Goal: Task Accomplishment & Management: Use online tool/utility

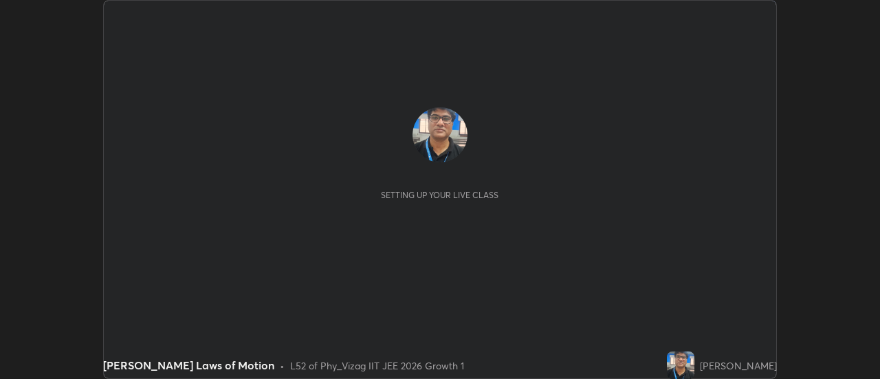
scroll to position [379, 880]
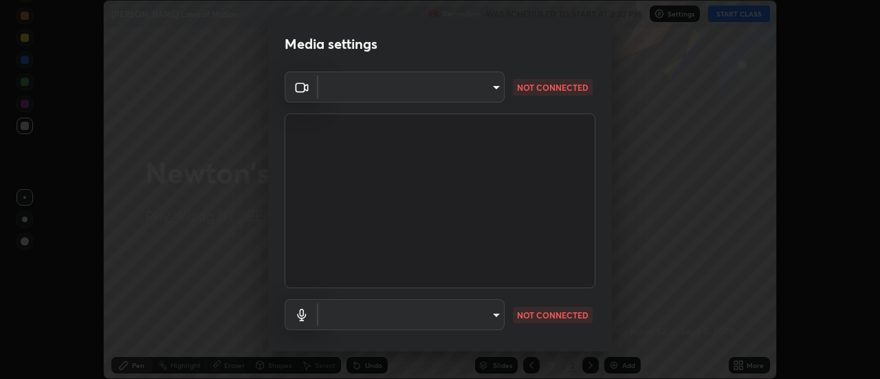
type input "c723edfc0cc56704e88ead927ce6bfe7304fb7a416d3890ce46841604a221c01"
type input "91a49c231547b01eae12f2a09d530e4e2f9489bd8a6a6f9c7bcab196378ef6e1"
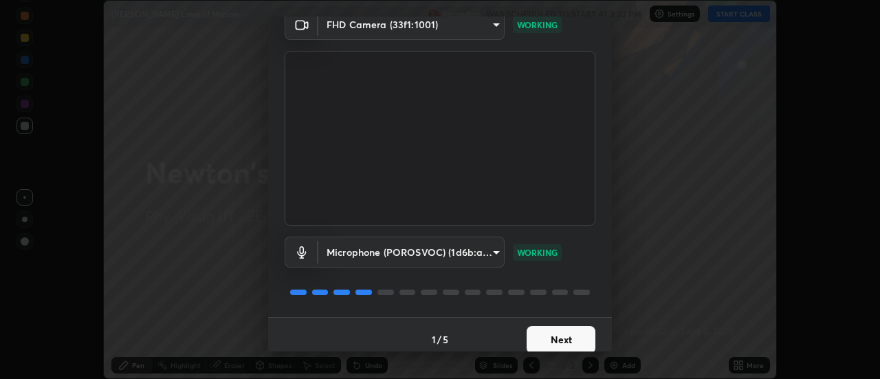
scroll to position [72, 0]
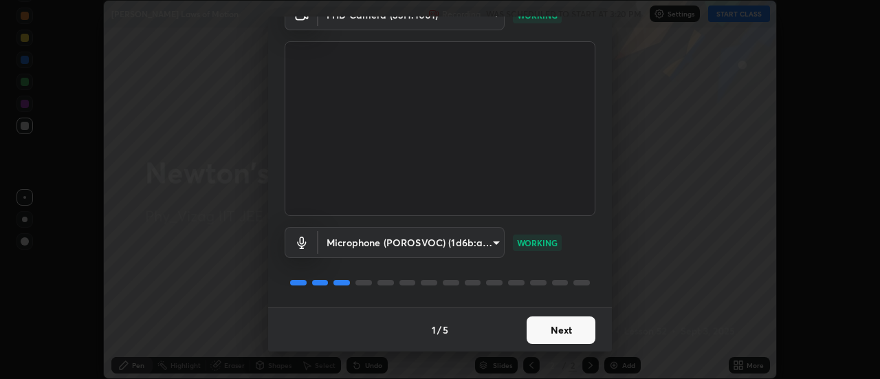
click at [554, 337] on button "Next" at bounding box center [561, 330] width 69 height 28
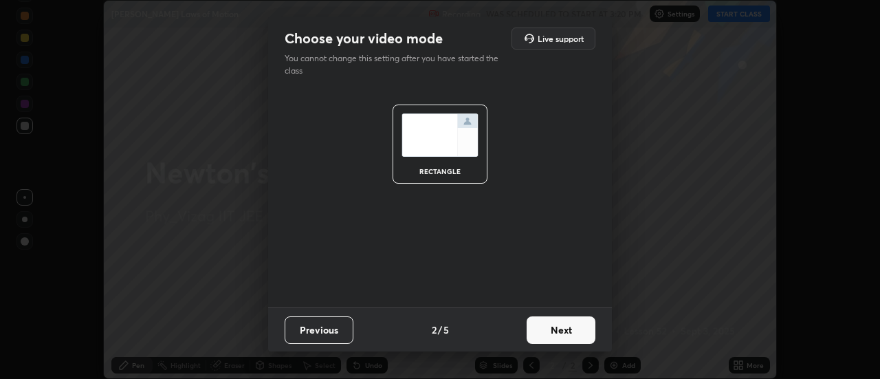
click at [558, 331] on button "Next" at bounding box center [561, 330] width 69 height 28
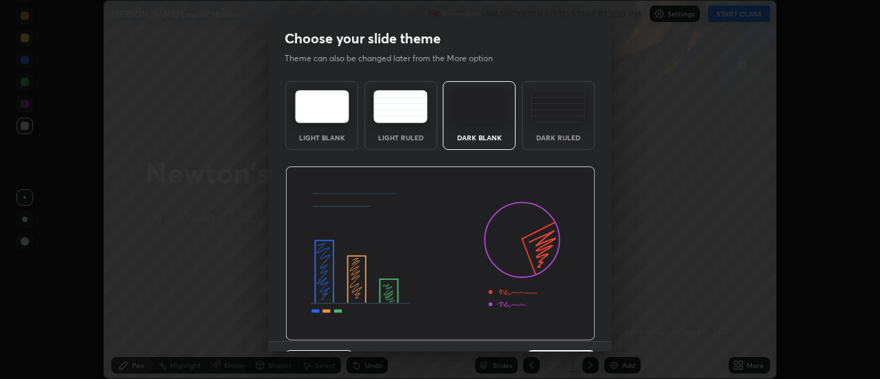
scroll to position [34, 0]
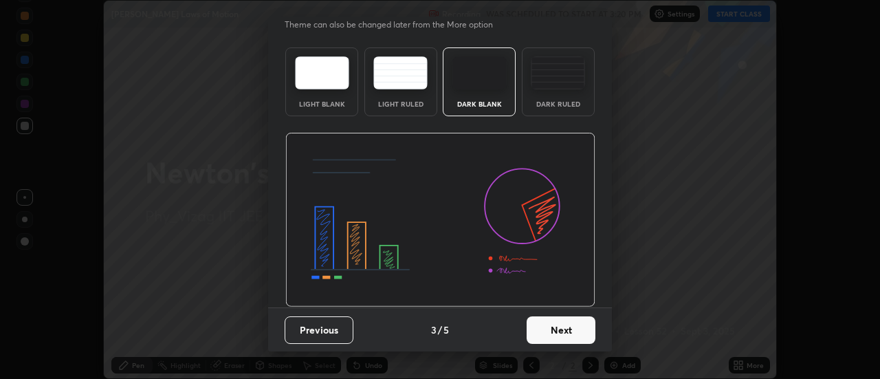
click at [559, 338] on button "Next" at bounding box center [561, 330] width 69 height 28
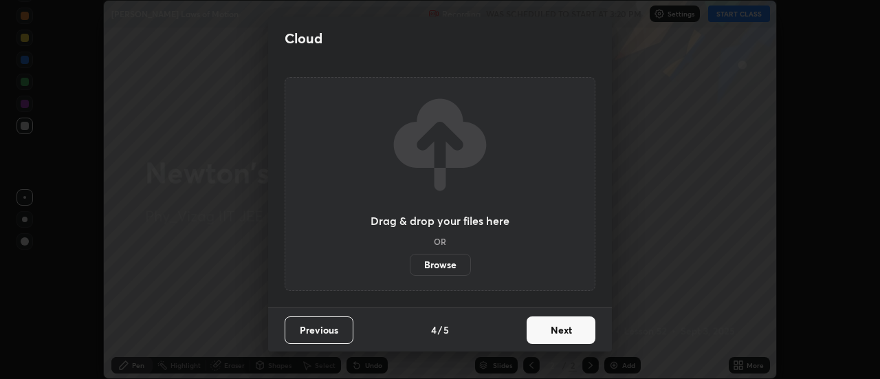
scroll to position [0, 0]
click at [555, 331] on button "Next" at bounding box center [561, 330] width 69 height 28
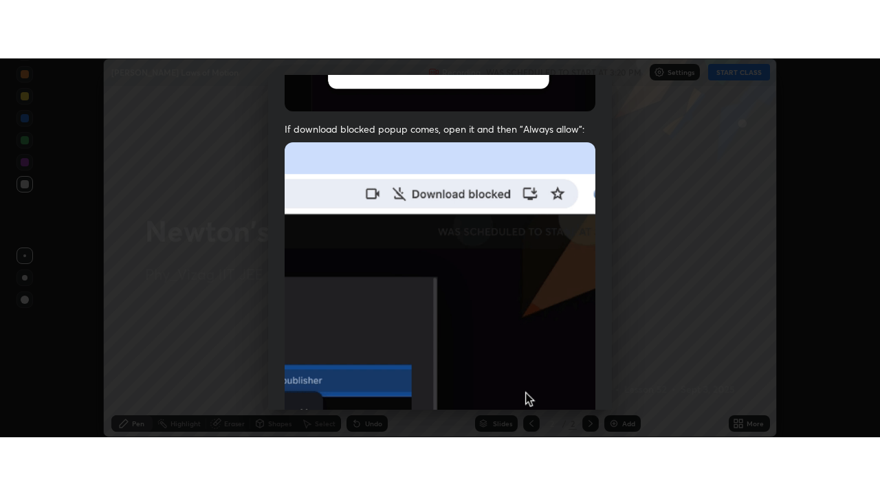
scroll to position [353, 0]
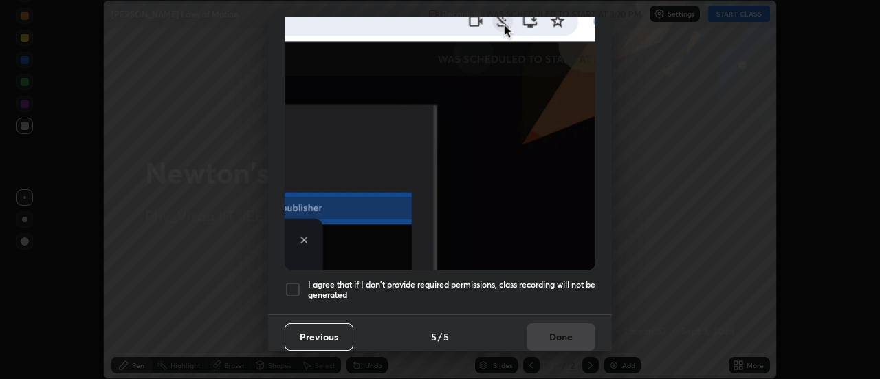
click at [292, 283] on div at bounding box center [293, 289] width 17 height 17
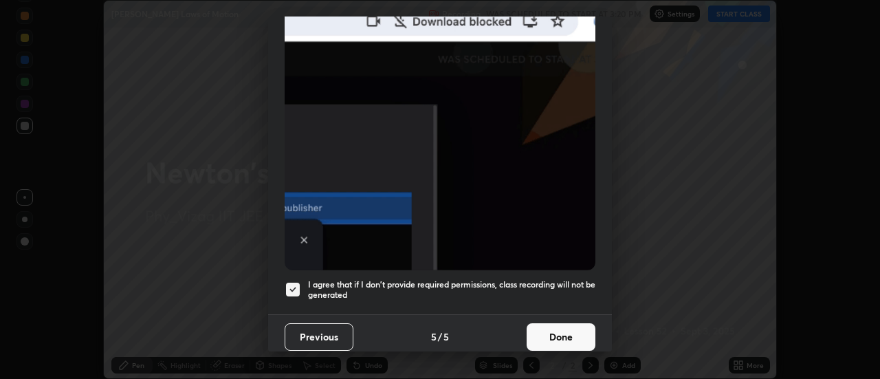
click at [558, 326] on button "Done" at bounding box center [561, 337] width 69 height 28
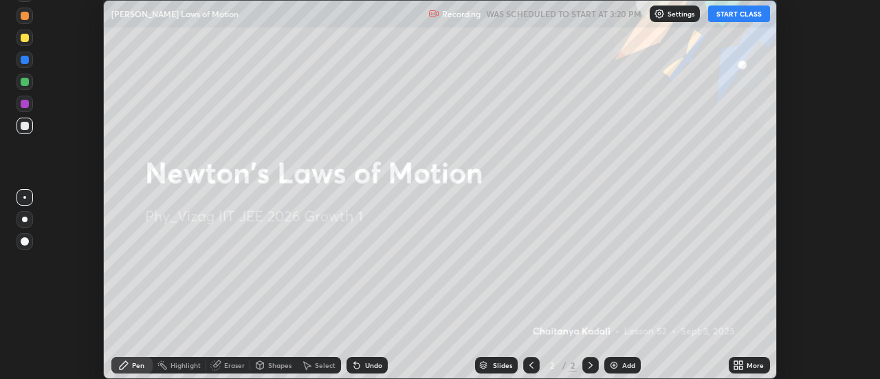
click at [620, 367] on div "Add" at bounding box center [622, 365] width 36 height 17
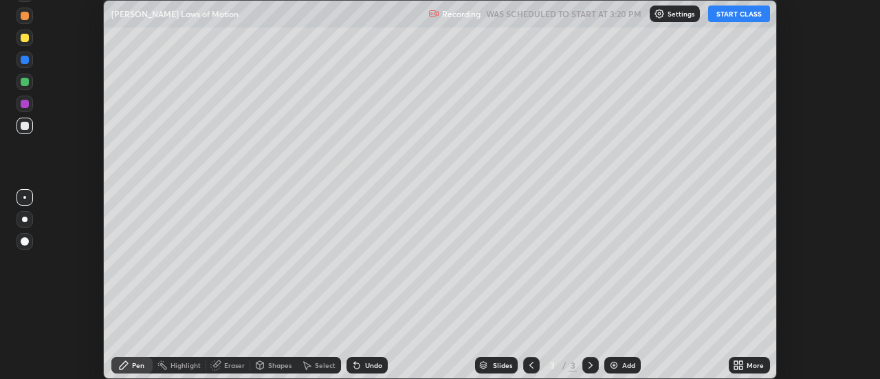
click at [750, 363] on div "More" at bounding box center [755, 365] width 17 height 7
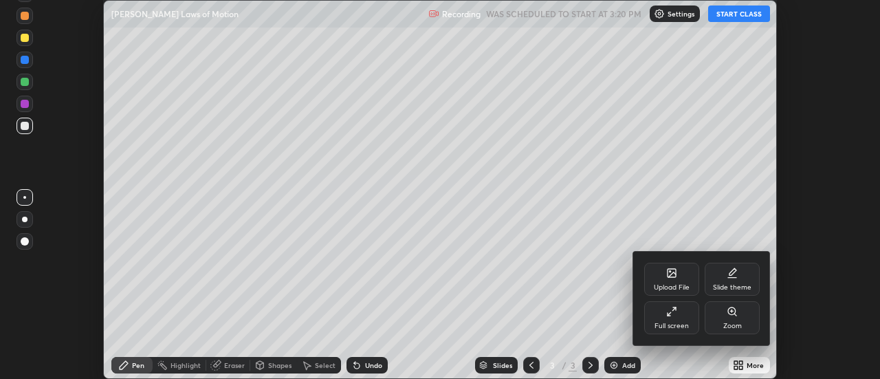
click at [684, 323] on div "Full screen" at bounding box center [672, 326] width 34 height 7
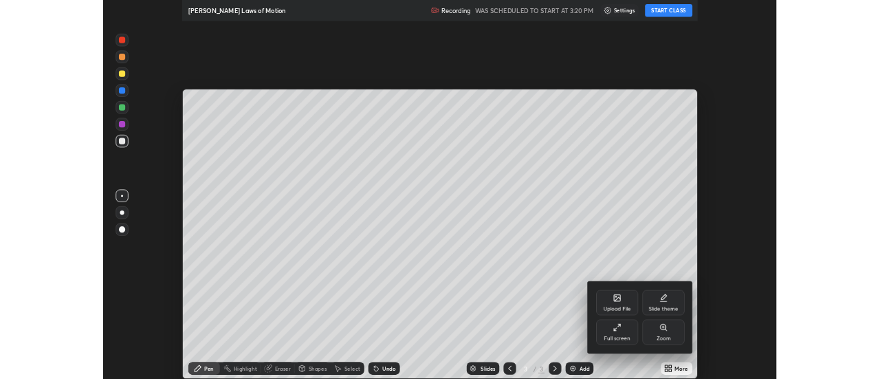
scroll to position [495, 880]
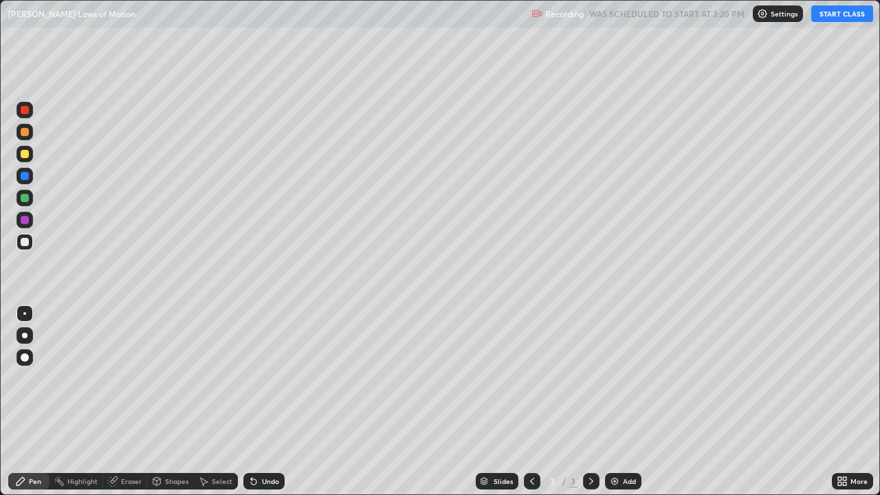
click at [836, 19] on button "START CLASS" at bounding box center [842, 14] width 62 height 17
click at [851, 14] on button "START CLASS" at bounding box center [842, 14] width 62 height 17
click at [23, 356] on div at bounding box center [25, 357] width 8 height 8
click at [25, 241] on div at bounding box center [25, 242] width 8 height 8
click at [25, 356] on div at bounding box center [25, 357] width 8 height 8
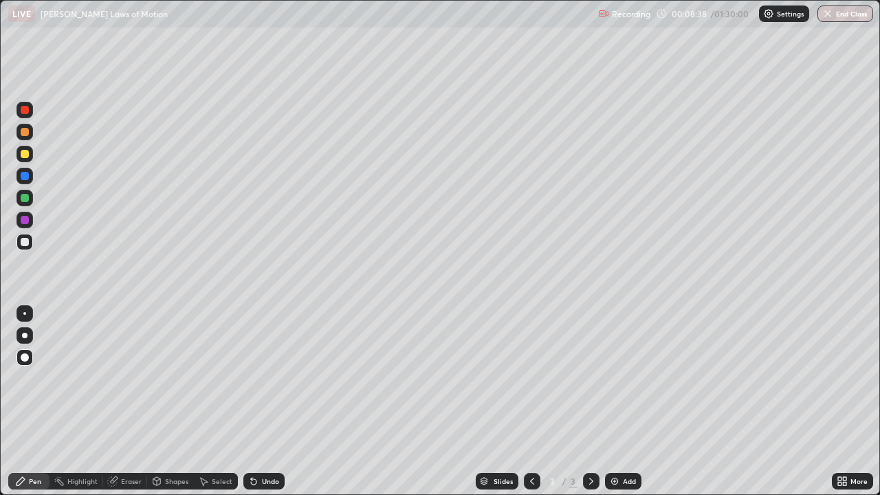
click at [25, 218] on div at bounding box center [25, 220] width 8 height 8
click at [25, 177] on div at bounding box center [25, 176] width 8 height 8
click at [23, 151] on div at bounding box center [25, 154] width 8 height 8
click at [24, 241] on div at bounding box center [25, 242] width 8 height 8
click at [260, 378] on div "Undo" at bounding box center [263, 481] width 41 height 17
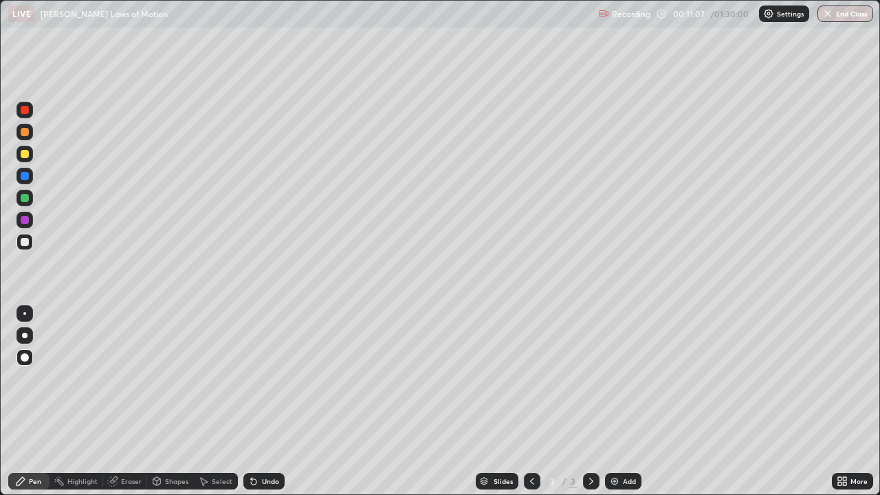
click at [260, 378] on div "Undo" at bounding box center [263, 481] width 41 height 17
click at [264, 378] on div "Undo" at bounding box center [263, 481] width 41 height 17
click at [268, 378] on div "Undo" at bounding box center [263, 481] width 41 height 17
click at [127, 378] on div "Eraser" at bounding box center [131, 481] width 21 height 7
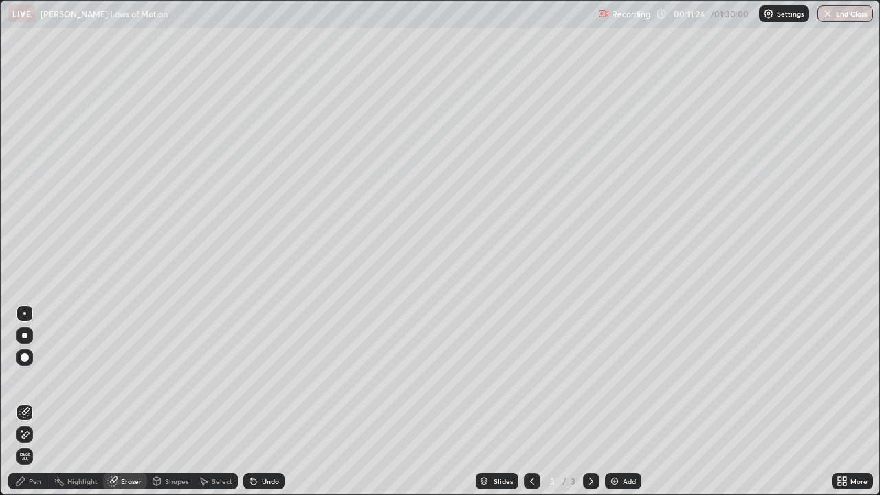
click at [39, 378] on div "Pen" at bounding box center [35, 481] width 12 height 7
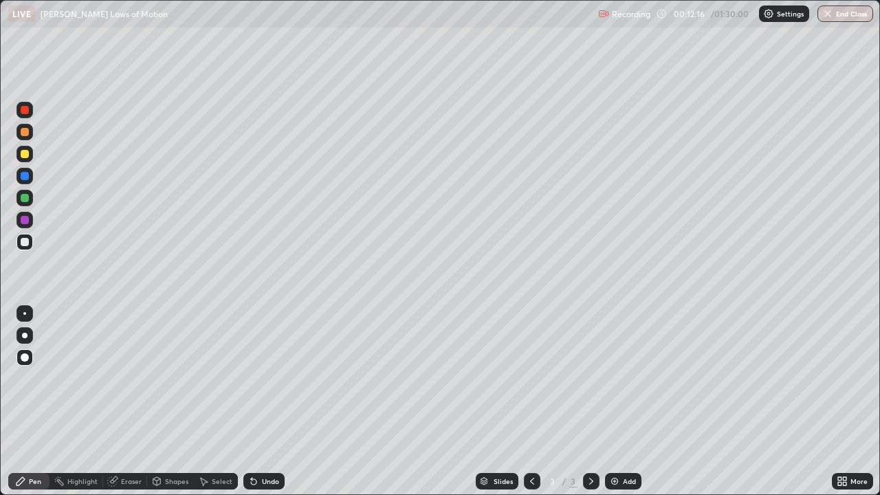
click at [263, 378] on div "Undo" at bounding box center [263, 481] width 41 height 17
click at [25, 200] on div at bounding box center [25, 198] width 8 height 8
click at [25, 220] on div at bounding box center [25, 220] width 8 height 8
click at [25, 244] on div at bounding box center [25, 242] width 8 height 8
click at [24, 153] on div at bounding box center [25, 154] width 8 height 8
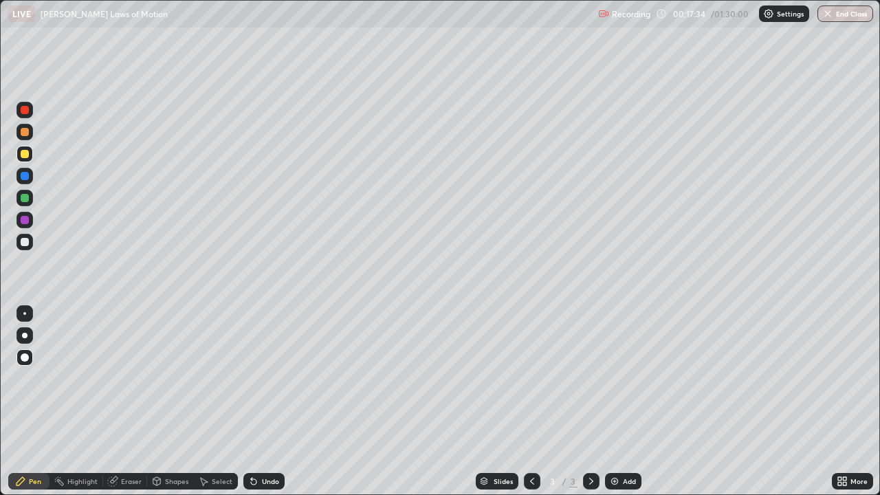
click at [26, 246] on div at bounding box center [25, 242] width 8 height 8
click at [627, 378] on div "Add" at bounding box center [629, 481] width 13 height 7
click at [23, 133] on div at bounding box center [25, 132] width 8 height 8
click at [26, 175] on div at bounding box center [25, 176] width 8 height 8
click at [24, 242] on div at bounding box center [25, 242] width 8 height 8
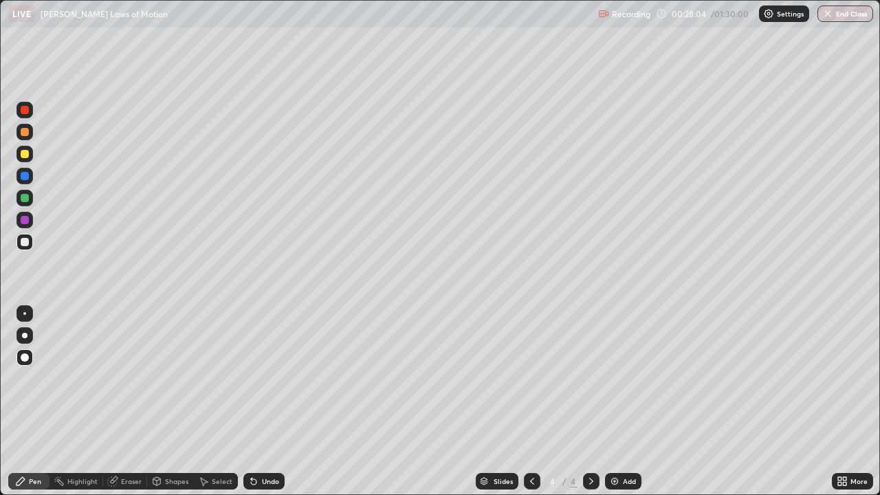
click at [23, 198] on div at bounding box center [25, 198] width 8 height 8
click at [25, 243] on div at bounding box center [25, 242] width 8 height 8
click at [27, 198] on div at bounding box center [25, 198] width 8 height 8
click at [21, 175] on div at bounding box center [25, 176] width 8 height 8
click at [268, 378] on div "Undo" at bounding box center [270, 481] width 17 height 7
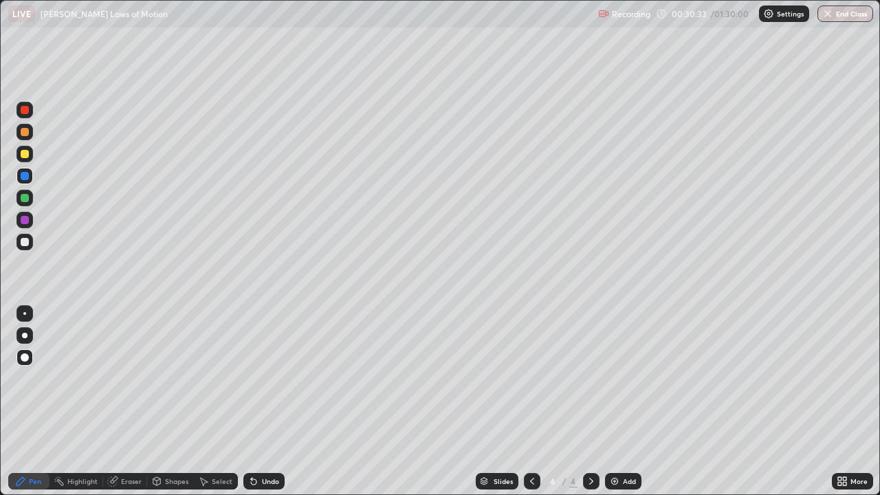
click at [25, 219] on div at bounding box center [25, 220] width 8 height 8
click at [26, 241] on div at bounding box center [25, 242] width 8 height 8
click at [23, 175] on div at bounding box center [25, 176] width 8 height 8
click at [23, 244] on div at bounding box center [25, 242] width 8 height 8
click at [124, 378] on div "Eraser" at bounding box center [131, 481] width 21 height 7
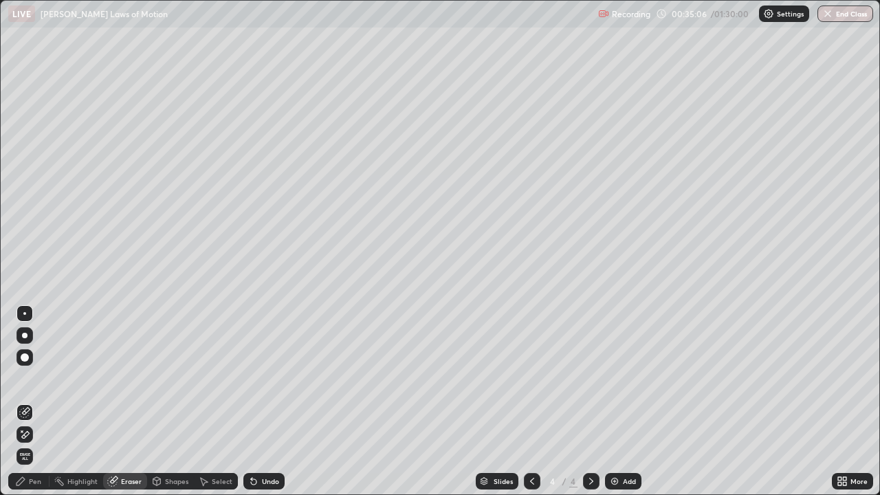
click at [39, 378] on div "Pen" at bounding box center [35, 481] width 12 height 7
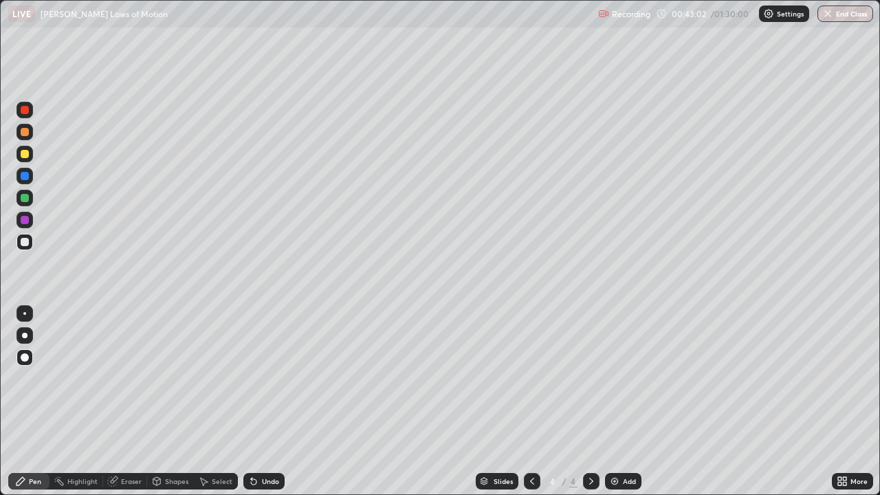
click at [623, 378] on div "Add" at bounding box center [629, 481] width 13 height 7
click at [530, 378] on icon at bounding box center [532, 481] width 11 height 11
click at [591, 378] on icon at bounding box center [591, 481] width 11 height 11
click at [23, 174] on div at bounding box center [25, 176] width 8 height 8
click at [24, 197] on div at bounding box center [25, 198] width 8 height 8
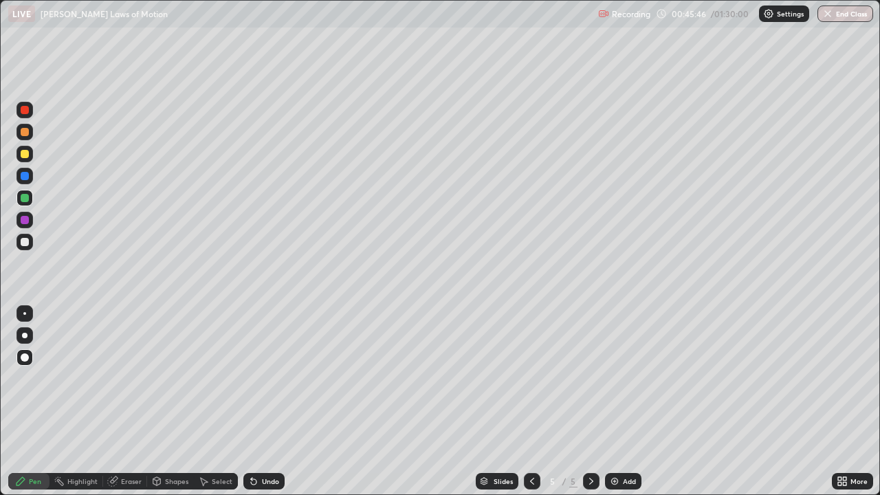
click at [23, 241] on div at bounding box center [25, 242] width 8 height 8
click at [23, 219] on div at bounding box center [25, 220] width 8 height 8
click at [25, 177] on div at bounding box center [25, 176] width 8 height 8
click at [271, 378] on div "Undo" at bounding box center [270, 481] width 17 height 7
click at [272, 378] on div "Undo" at bounding box center [270, 481] width 17 height 7
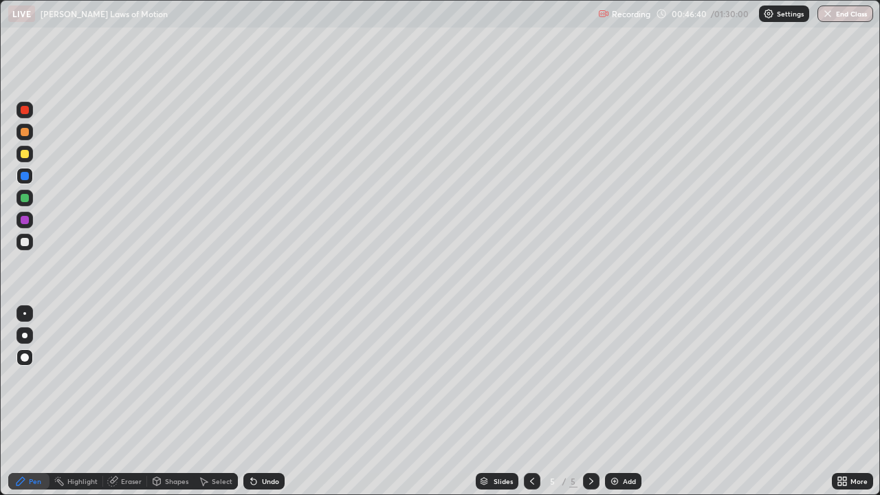
click at [23, 243] on div at bounding box center [25, 242] width 8 height 8
click at [23, 179] on div at bounding box center [25, 176] width 8 height 8
click at [532, 378] on icon at bounding box center [532, 481] width 4 height 7
click at [590, 378] on icon at bounding box center [591, 481] width 11 height 11
click at [23, 240] on div at bounding box center [25, 242] width 8 height 8
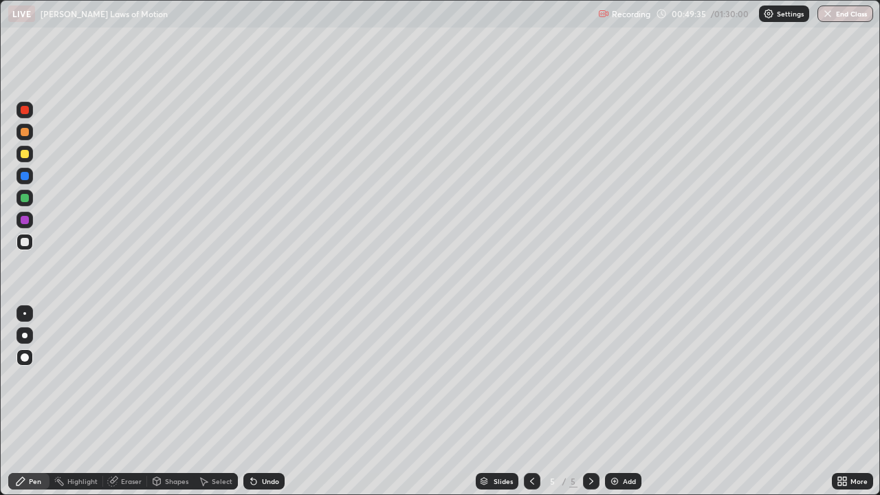
click at [230, 378] on div "Select" at bounding box center [216, 482] width 44 height 28
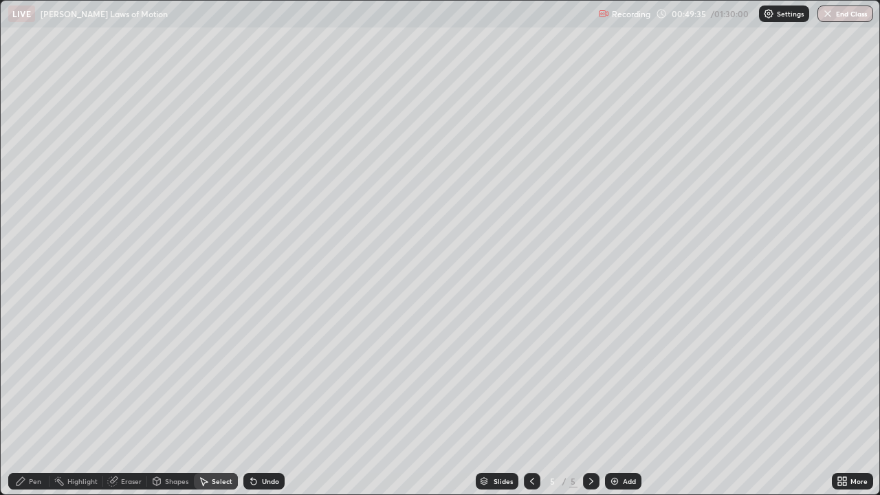
click at [230, 378] on div "0 ° Undo Copy Duplicate Duplicate to new slide Delete" at bounding box center [440, 248] width 879 height 494
click at [229, 378] on div "0 ° Undo Copy Duplicate Duplicate to new slide Delete" at bounding box center [440, 248] width 879 height 494
click at [230, 378] on div "0 ° Undo Copy Duplicate Duplicate to new slide Delete" at bounding box center [440, 248] width 879 height 494
click at [39, 378] on div "Pen" at bounding box center [35, 481] width 12 height 7
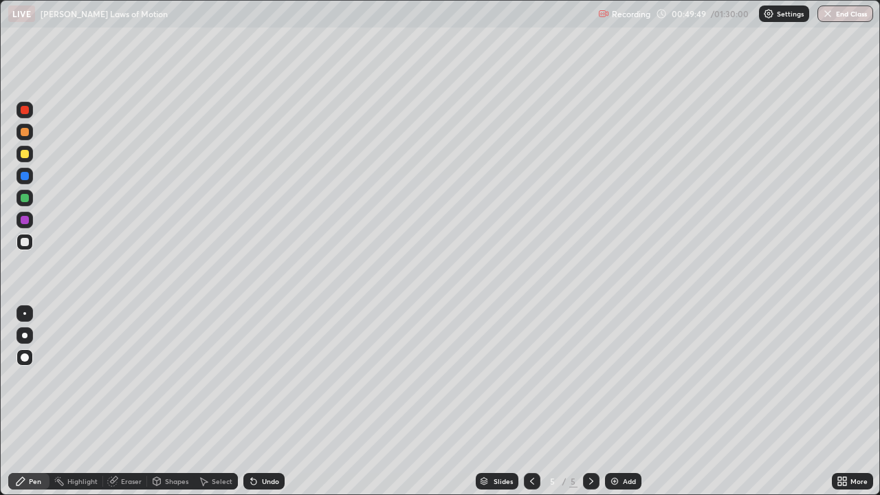
click at [139, 378] on div "Eraser" at bounding box center [131, 481] width 21 height 7
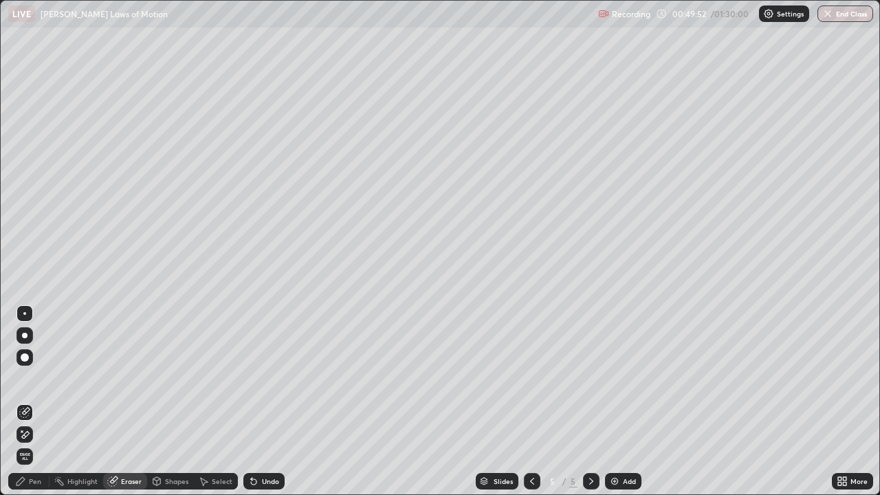
click at [40, 378] on div "Pen" at bounding box center [35, 481] width 12 height 7
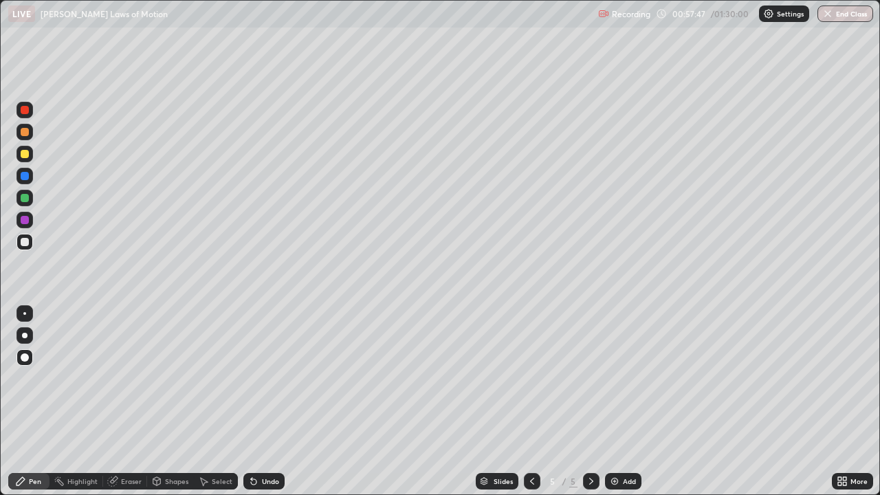
click at [624, 378] on div "Add" at bounding box center [629, 481] width 13 height 7
click at [26, 246] on div at bounding box center [25, 242] width 8 height 8
click at [25, 242] on div at bounding box center [25, 242] width 8 height 8
click at [24, 197] on div at bounding box center [25, 198] width 8 height 8
click at [21, 241] on div at bounding box center [25, 242] width 8 height 8
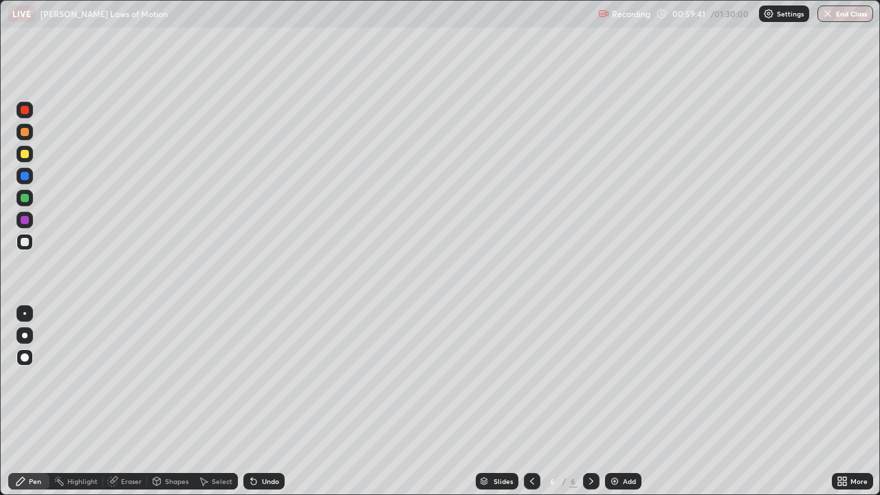
click at [23, 220] on div at bounding box center [25, 220] width 8 height 8
click at [127, 378] on div "Eraser" at bounding box center [131, 481] width 21 height 7
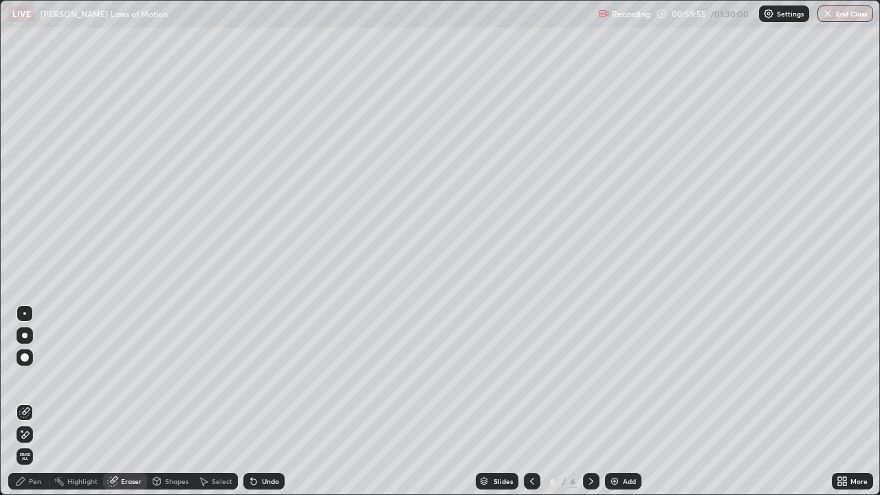
click at [34, 378] on div "Pen" at bounding box center [35, 481] width 12 height 7
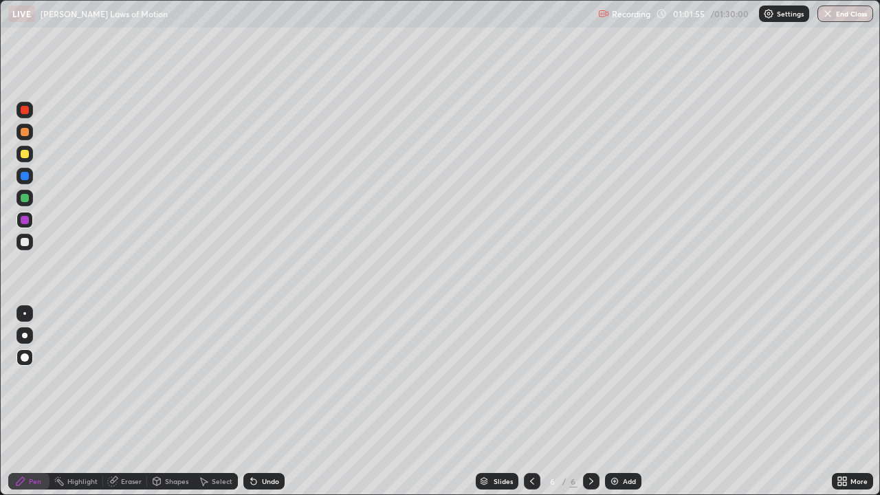
click at [267, 378] on div "Undo" at bounding box center [270, 481] width 17 height 7
click at [23, 242] on div at bounding box center [25, 242] width 8 height 8
click at [264, 378] on div "Undo" at bounding box center [270, 481] width 17 height 7
click at [623, 378] on div "Add" at bounding box center [629, 481] width 13 height 7
click at [23, 221] on div at bounding box center [25, 220] width 8 height 8
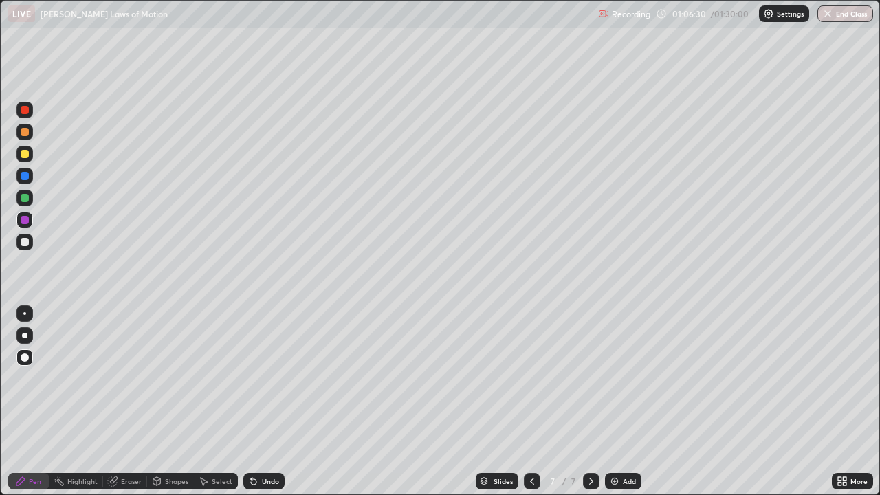
click at [24, 176] on div at bounding box center [25, 176] width 8 height 8
click at [24, 156] on div at bounding box center [25, 154] width 8 height 8
click at [25, 133] on div at bounding box center [25, 132] width 8 height 8
click at [22, 240] on div at bounding box center [25, 242] width 8 height 8
click at [25, 197] on div at bounding box center [25, 198] width 8 height 8
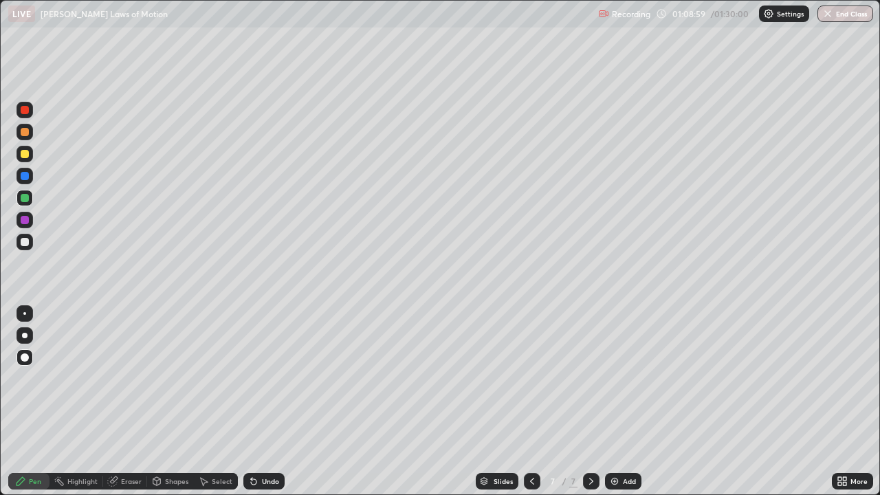
click at [262, 378] on div "Undo" at bounding box center [270, 481] width 17 height 7
click at [266, 378] on div "Undo" at bounding box center [270, 481] width 17 height 7
click at [274, 378] on div "Undo" at bounding box center [263, 481] width 41 height 17
click at [22, 238] on div at bounding box center [25, 242] width 8 height 8
click at [23, 177] on div at bounding box center [25, 176] width 8 height 8
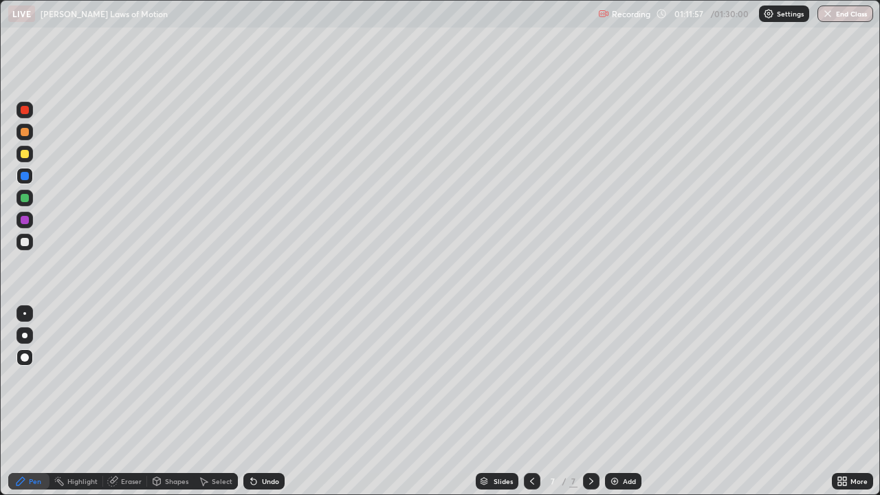
click at [25, 243] on div at bounding box center [25, 242] width 8 height 8
click at [265, 378] on div "Undo" at bounding box center [270, 481] width 17 height 7
click at [265, 378] on div "Undo" at bounding box center [263, 481] width 41 height 17
click at [25, 155] on div at bounding box center [25, 154] width 8 height 8
click at [531, 378] on icon at bounding box center [532, 481] width 11 height 11
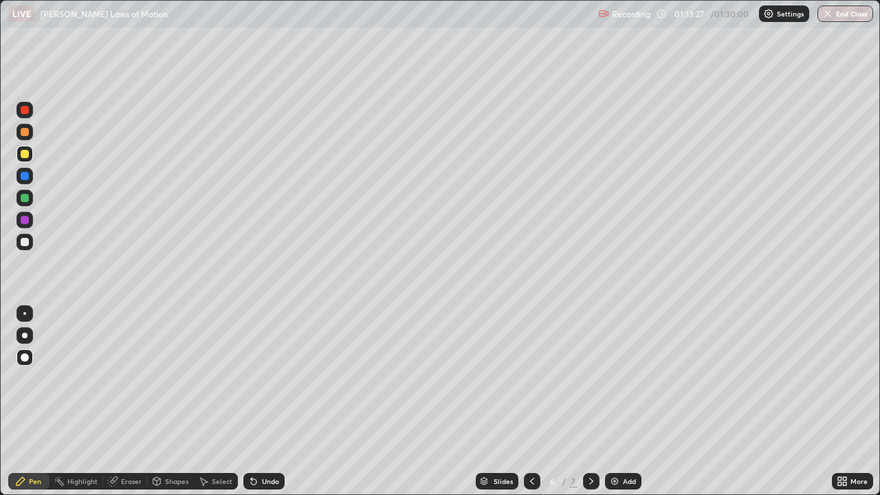
click at [264, 378] on div "Undo" at bounding box center [270, 481] width 17 height 7
click at [263, 378] on div "Undo" at bounding box center [270, 481] width 17 height 7
click at [264, 378] on div "Undo" at bounding box center [270, 481] width 17 height 7
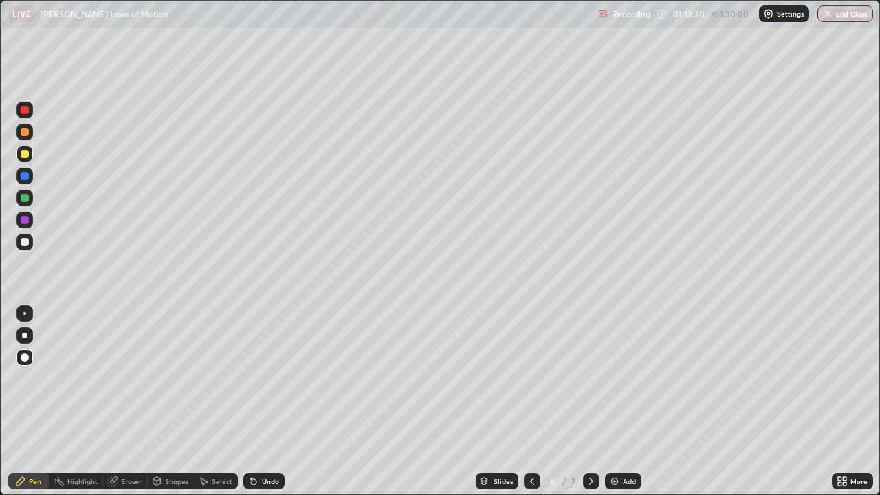
click at [264, 378] on div "Undo" at bounding box center [270, 481] width 17 height 7
click at [265, 378] on div "Undo" at bounding box center [270, 481] width 17 height 7
click at [590, 378] on icon at bounding box center [591, 481] width 11 height 11
click at [531, 378] on icon at bounding box center [532, 481] width 11 height 11
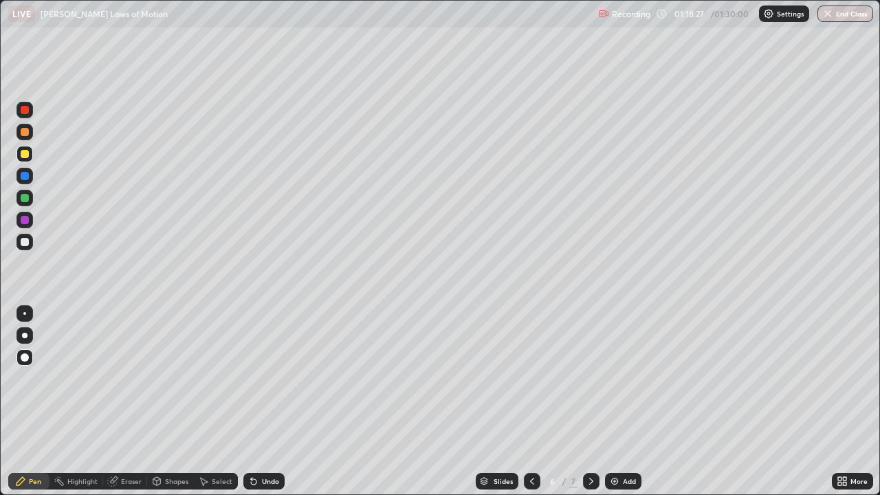
click at [588, 378] on icon at bounding box center [591, 481] width 11 height 11
click at [21, 132] on div at bounding box center [25, 132] width 8 height 8
click at [847, 12] on button "End Class" at bounding box center [846, 14] width 56 height 17
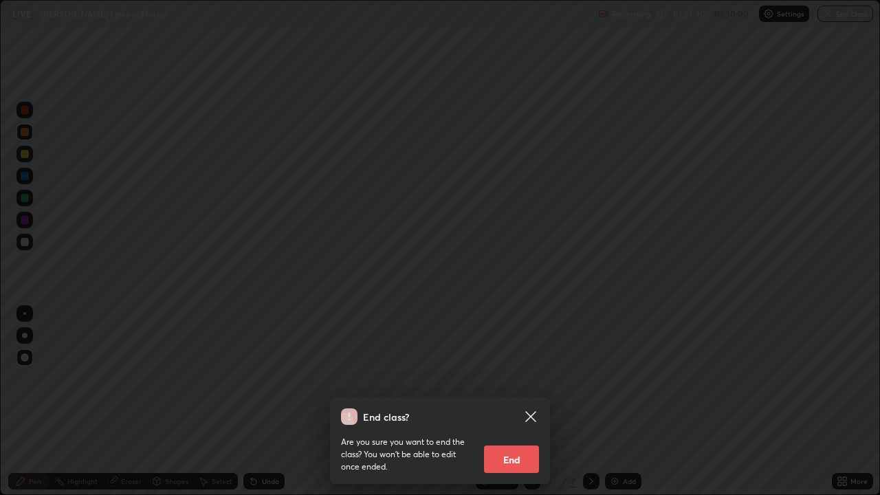
click at [611, 378] on div "End class? Are you sure you want to end the class? You won’t be able to edit on…" at bounding box center [440, 247] width 880 height 495
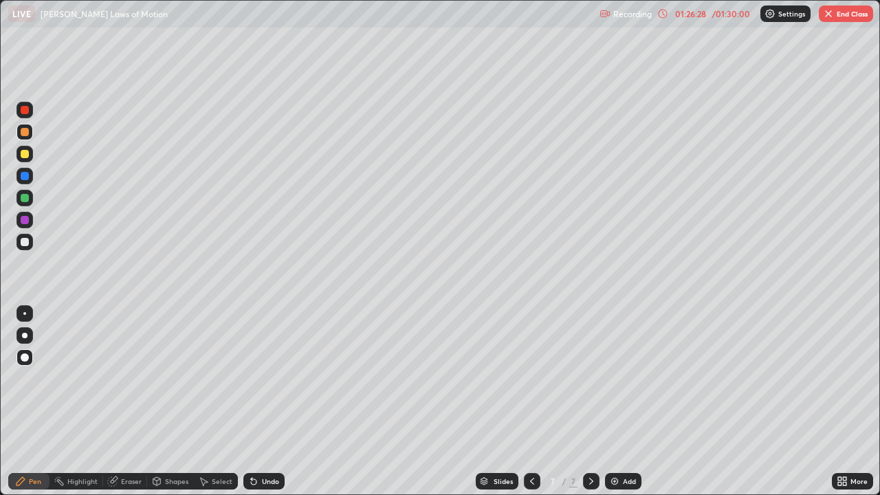
click at [852, 19] on button "End Class" at bounding box center [846, 14] width 54 height 17
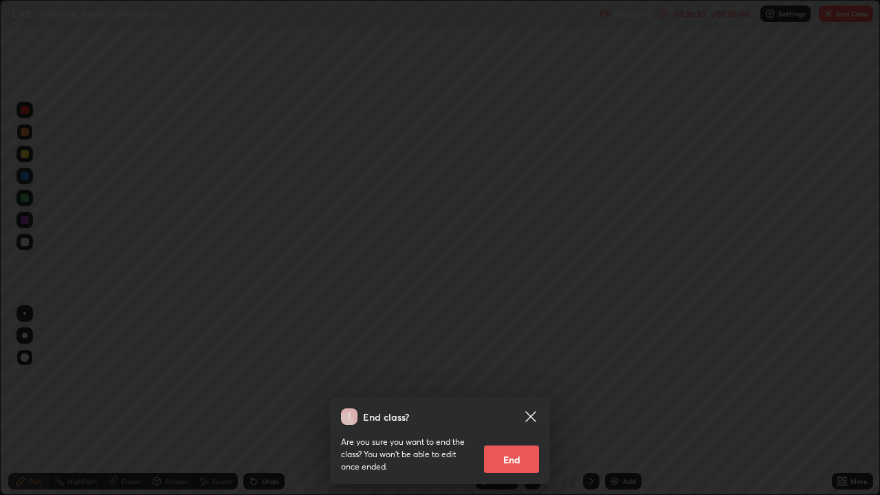
click at [823, 227] on div "End class? Are you sure you want to end the class? You won’t be able to edit on…" at bounding box center [440, 247] width 880 height 495
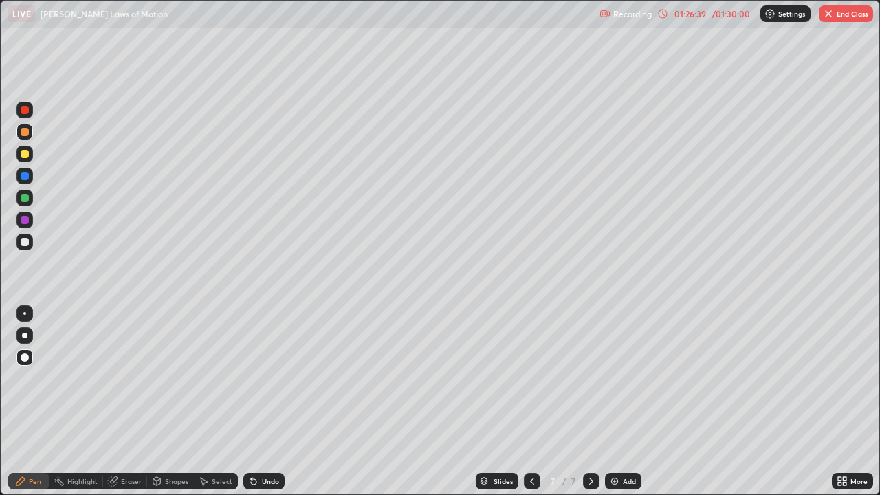
click at [531, 378] on icon at bounding box center [532, 481] width 11 height 11
click at [850, 15] on button "End Class" at bounding box center [846, 14] width 54 height 17
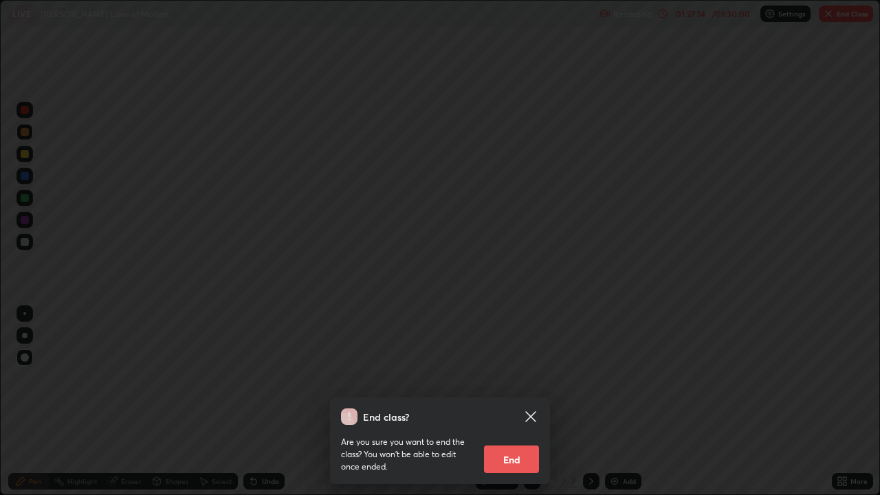
click at [811, 378] on div "End class? Are you sure you want to end the class? You won’t be able to edit on…" at bounding box center [440, 247] width 880 height 495
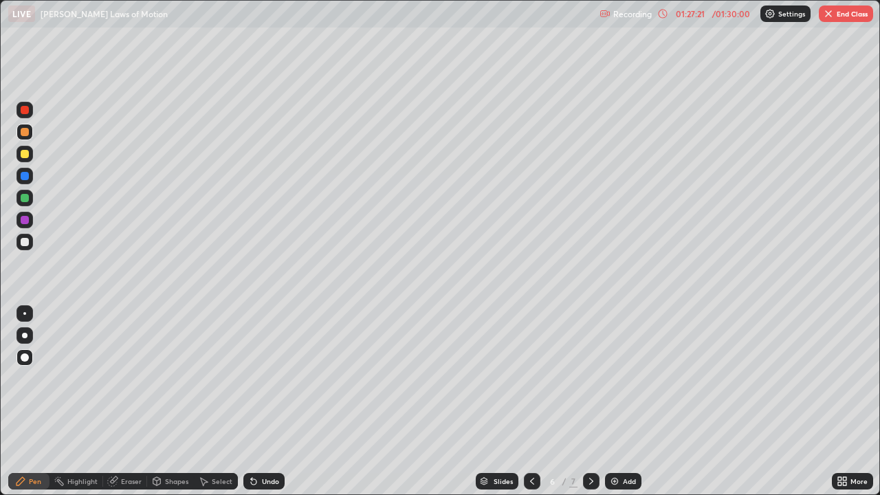
click at [848, 17] on button "End Class" at bounding box center [846, 14] width 54 height 17
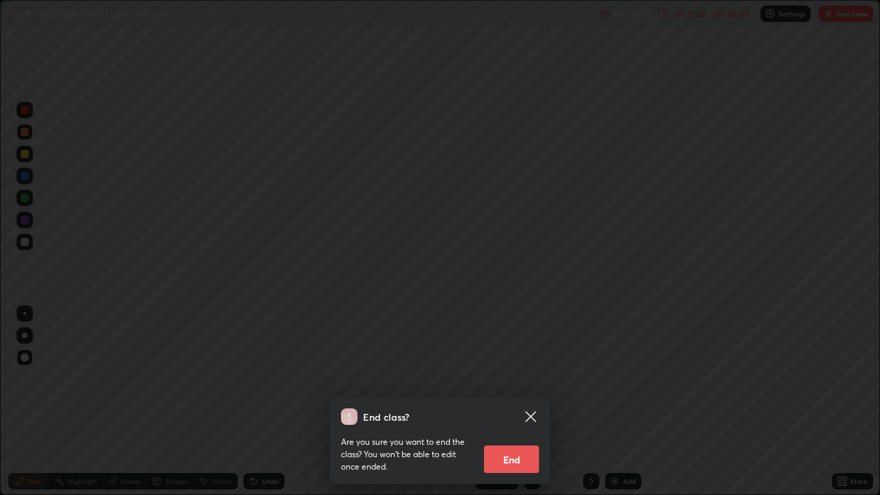
click at [517, 378] on button "End" at bounding box center [511, 460] width 55 height 28
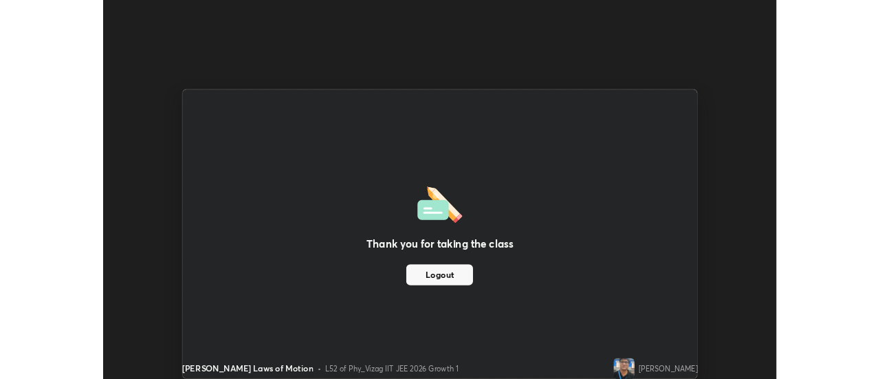
scroll to position [68389, 67888]
